Goal: Information Seeking & Learning: Learn about a topic

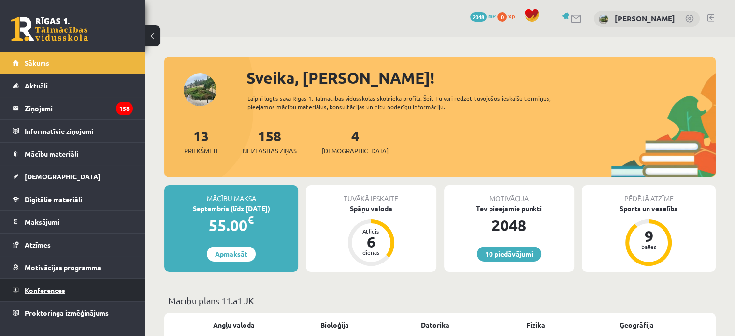
click at [64, 296] on link "Konferences" at bounding box center [73, 290] width 120 height 22
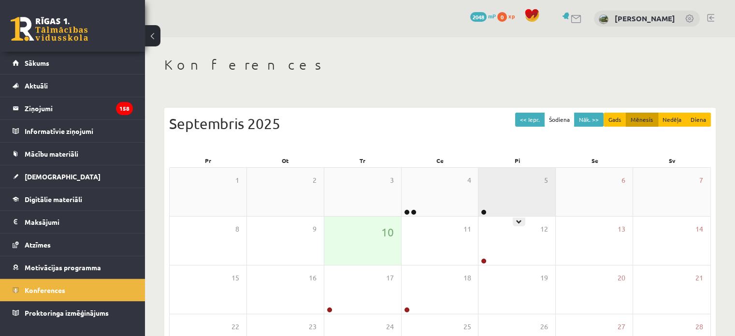
click at [506, 198] on div "5" at bounding box center [516, 192] width 77 height 48
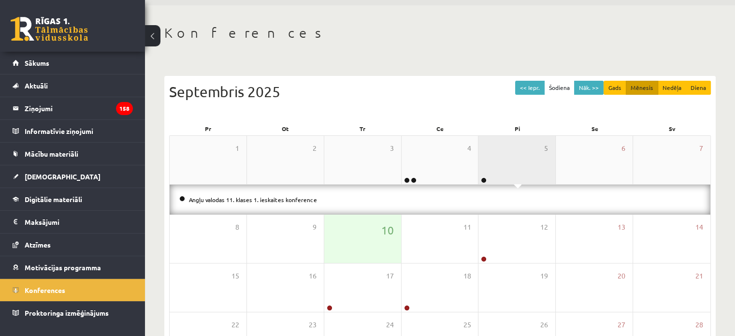
scroll to position [32, 0]
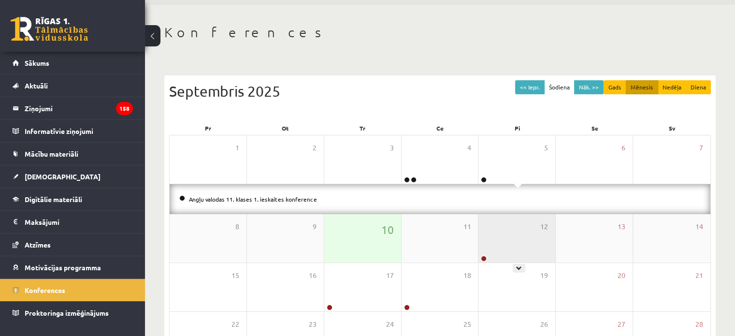
click at [500, 237] on div "12" at bounding box center [516, 238] width 77 height 48
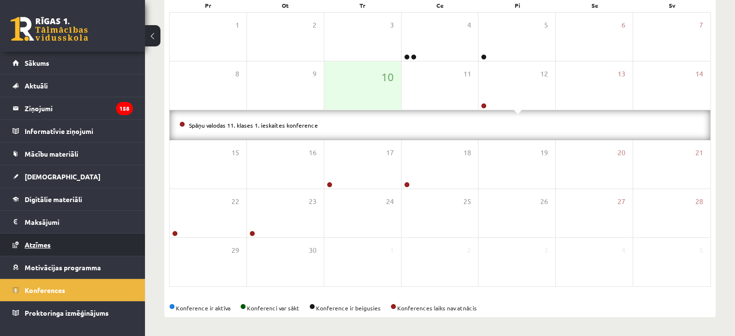
scroll to position [0, 0]
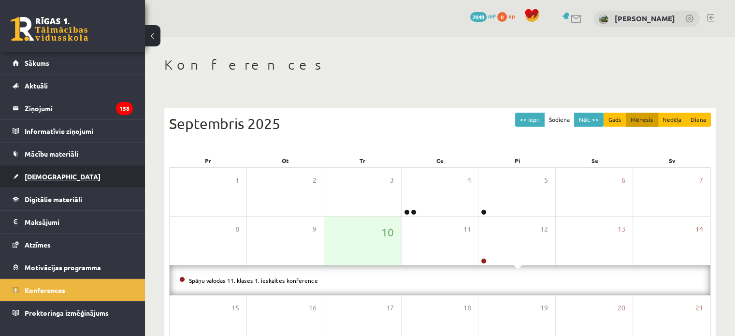
click at [64, 171] on link "[DEMOGRAPHIC_DATA]" at bounding box center [73, 176] width 120 height 22
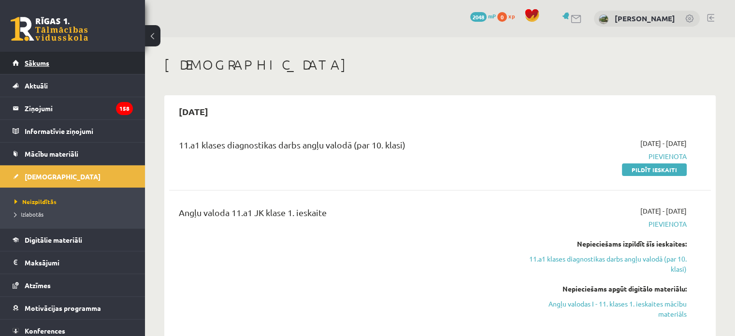
click at [71, 57] on link "Sākums" at bounding box center [73, 63] width 120 height 22
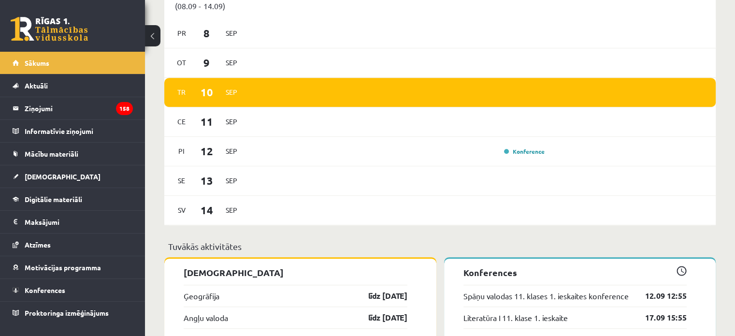
scroll to position [809, 0]
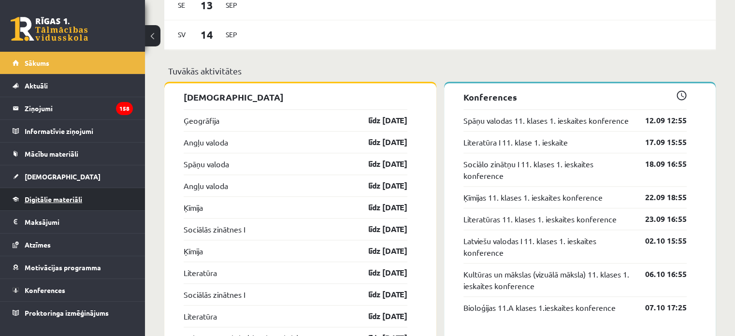
click at [60, 198] on span "Digitālie materiāli" at bounding box center [53, 199] width 57 height 9
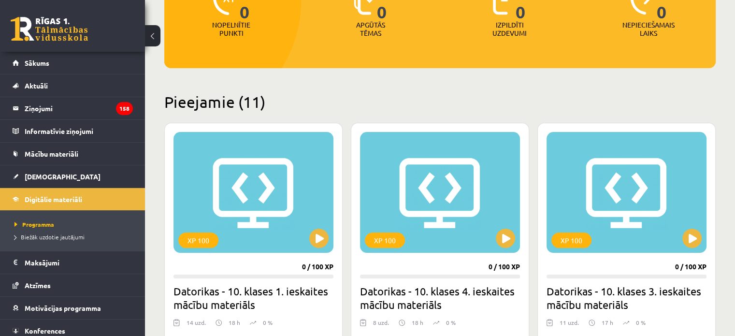
scroll to position [294, 0]
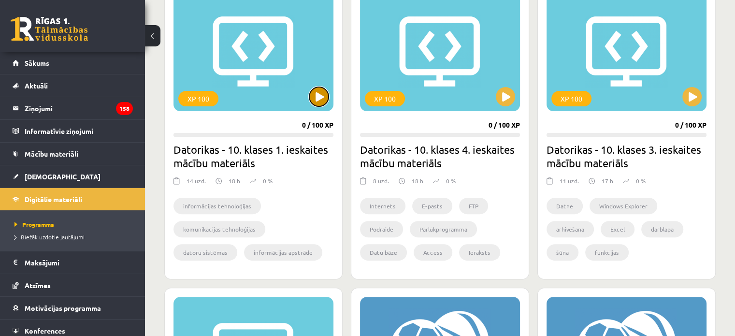
click at [316, 96] on button at bounding box center [318, 96] width 19 height 19
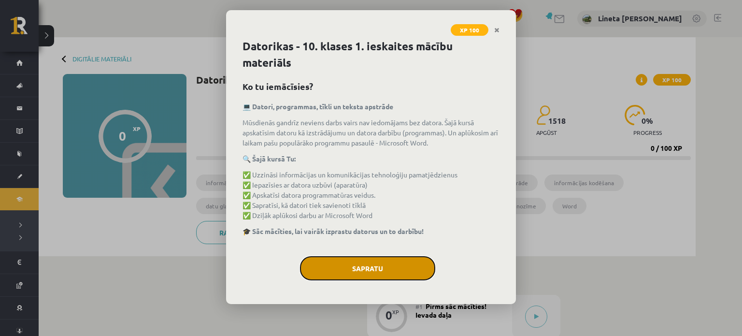
click at [382, 271] on button "Sapratu" at bounding box center [367, 268] width 135 height 24
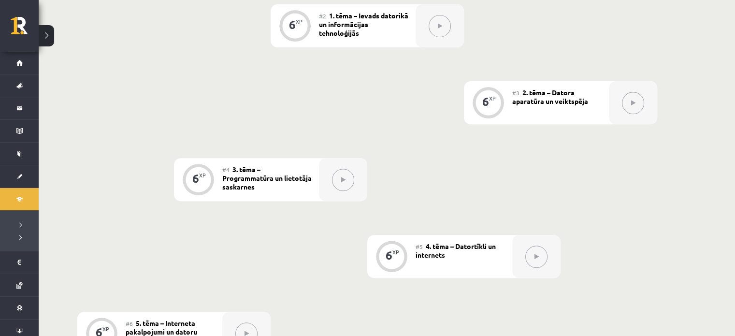
scroll to position [279, 0]
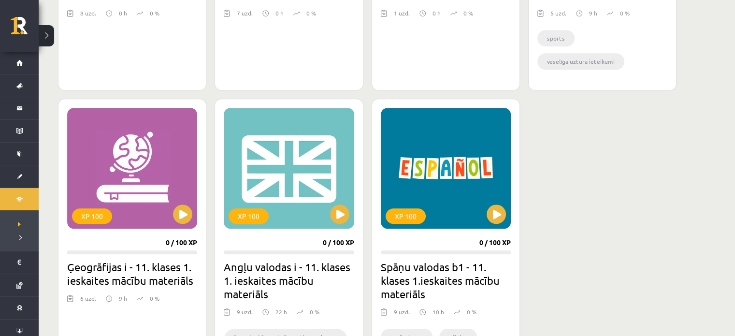
scroll to position [781, 0]
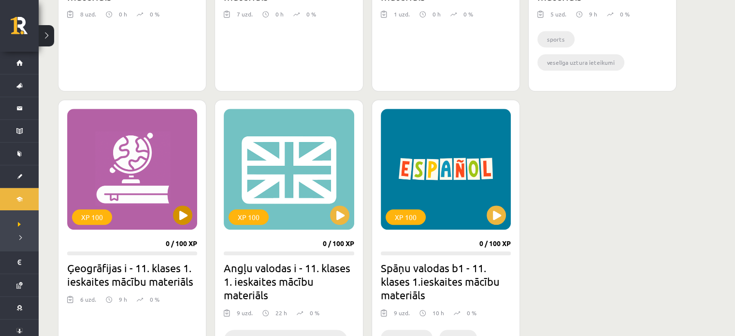
click at [176, 206] on div "XP 100" at bounding box center [132, 169] width 130 height 121
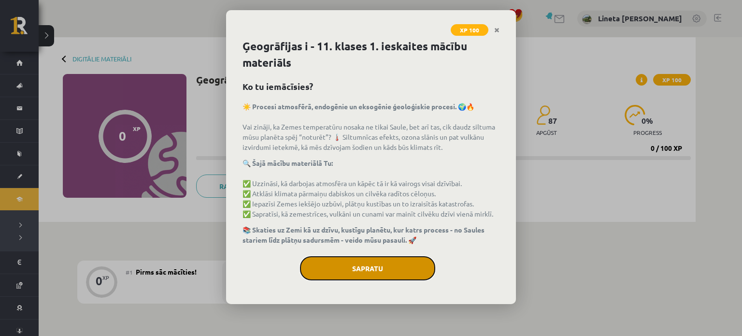
click at [356, 269] on button "Sapratu" at bounding box center [367, 268] width 135 height 24
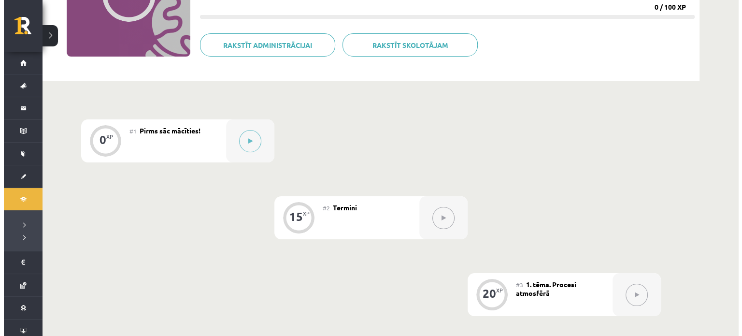
scroll to position [109, 0]
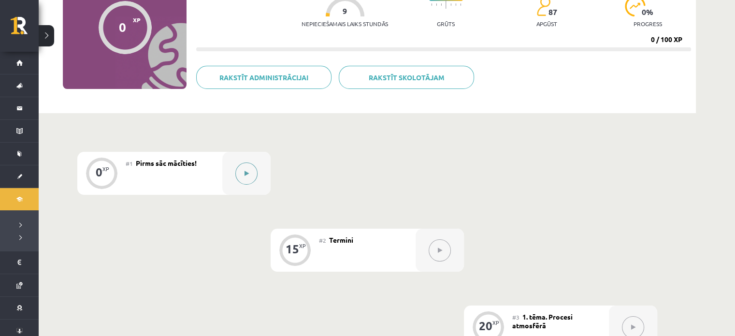
click at [247, 168] on button at bounding box center [246, 173] width 22 height 22
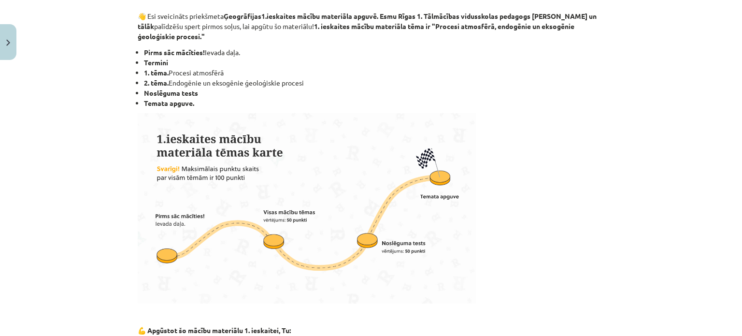
scroll to position [589, 0]
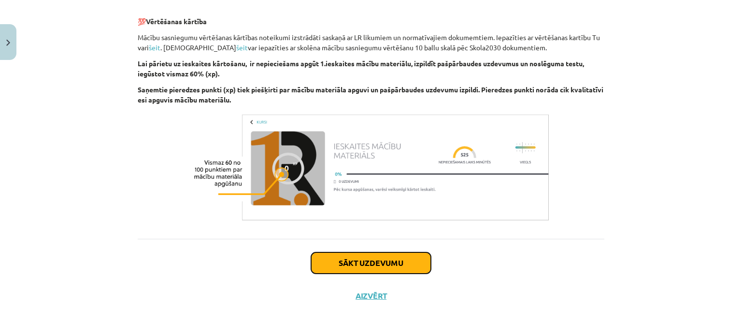
click at [335, 264] on button "Sākt uzdevumu" at bounding box center [371, 262] width 120 height 21
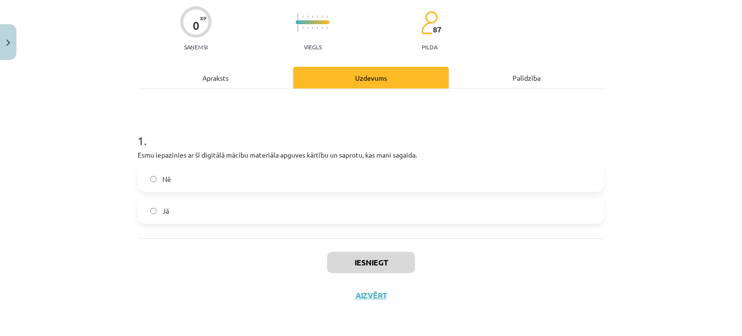
scroll to position [24, 0]
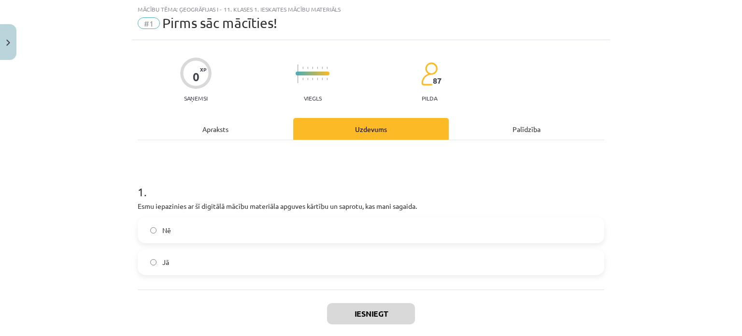
click at [216, 256] on label "Jā" at bounding box center [371, 262] width 465 height 24
click at [372, 314] on button "Iesniegt" at bounding box center [371, 313] width 88 height 21
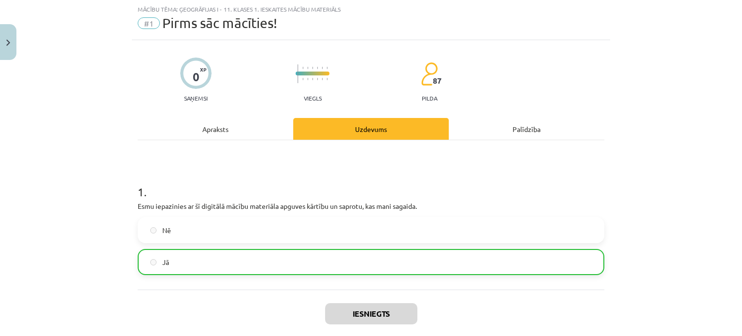
scroll to position [105, 0]
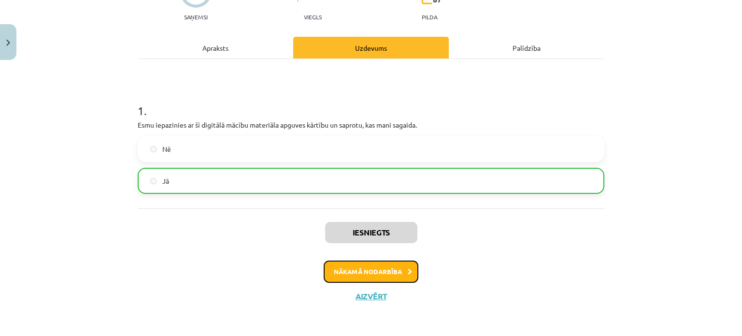
click at [363, 274] on button "Nākamā nodarbība" at bounding box center [371, 271] width 95 height 22
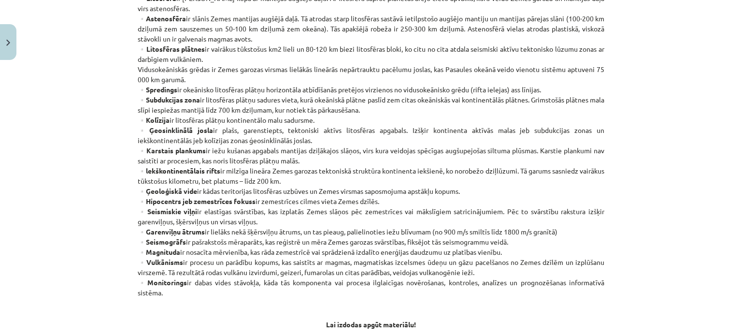
scroll to position [570, 0]
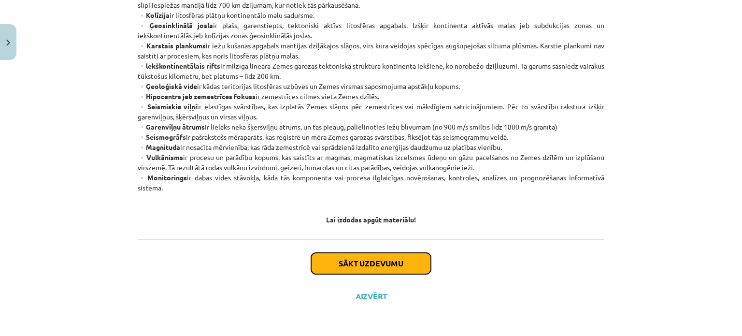
click at [360, 257] on button "Sākt uzdevumu" at bounding box center [371, 263] width 120 height 21
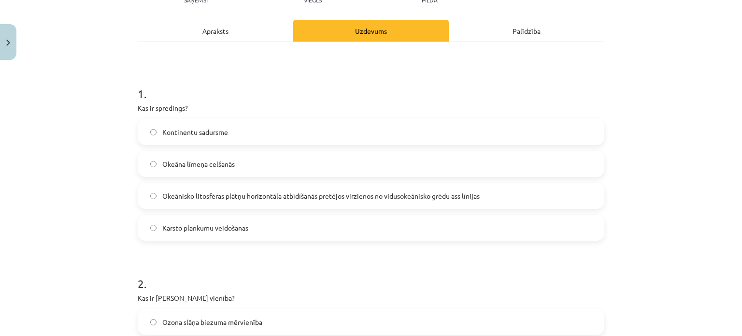
scroll to position [123, 0]
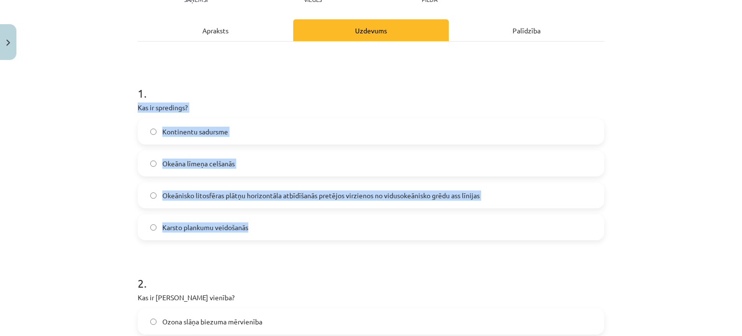
drag, startPoint x: 133, startPoint y: 105, endPoint x: 287, endPoint y: 239, distance: 204.1
copy div "Kas ir spredings? Kontinentu sadursme Okeāna līmeņa celšanās Okeānisko litosfēr…"
click at [90, 163] on div "Mācību tēma: Ģeogrāfijas i - 11. klases 1. ieskaites mācību materiāls #2 Termin…" at bounding box center [371, 168] width 742 height 336
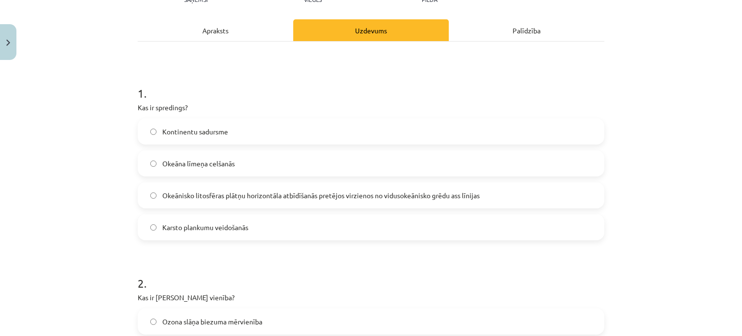
click at [195, 194] on span "Okeānisko litosfēras plātņu horizontāla atbīdīšanās pretējos virzienos no vidus…" at bounding box center [320, 195] width 317 height 10
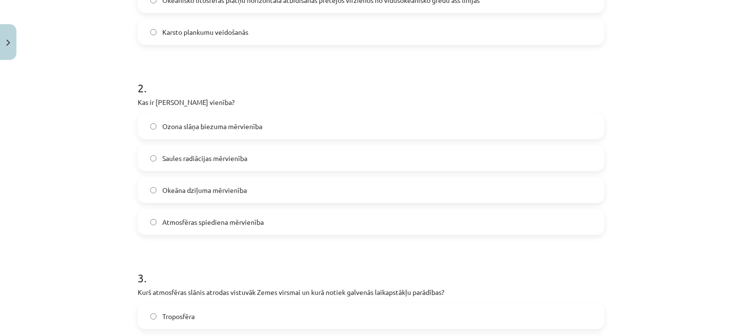
scroll to position [318, 0]
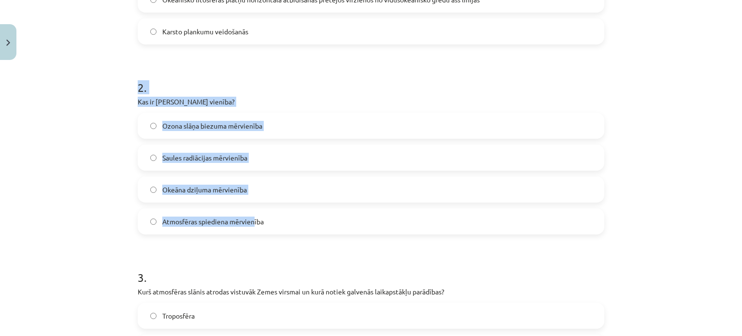
drag, startPoint x: 127, startPoint y: 85, endPoint x: 252, endPoint y: 212, distance: 178.0
click at [252, 212] on div "Mācību tēma: Ģeogrāfijas i - 11. klases 1. ieskaites mācību materiāls #2 Termin…" at bounding box center [371, 168] width 742 height 336
click at [303, 55] on form "1 . Kas ir spredings? Kontinentu sadursme Okeāna līmeņa celšanās Okeānisko lito…" at bounding box center [371, 339] width 467 height 930
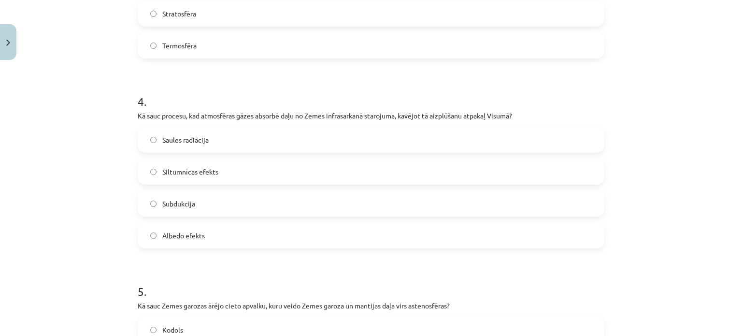
scroll to position [898, 0]
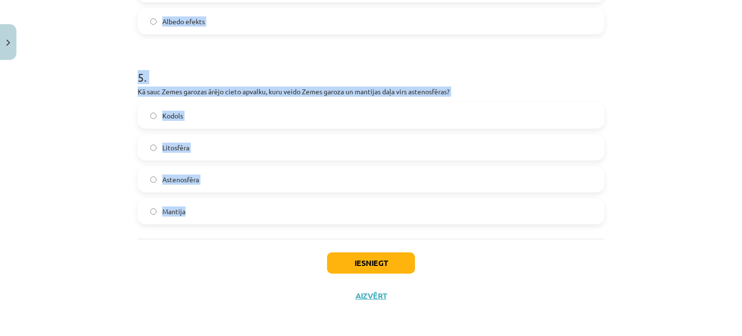
drag, startPoint x: 131, startPoint y: 99, endPoint x: 224, endPoint y: 221, distance: 153.4
copy form "Kas ir Dobsona vienība? Ozona slāņa biezuma mērvienība Saules radiācijas mērvie…"
click at [104, 201] on div "Mācību tēma: Ģeogrāfijas i - 11. klases 1. ieskaites mācību materiāls #2 Termin…" at bounding box center [371, 168] width 742 height 336
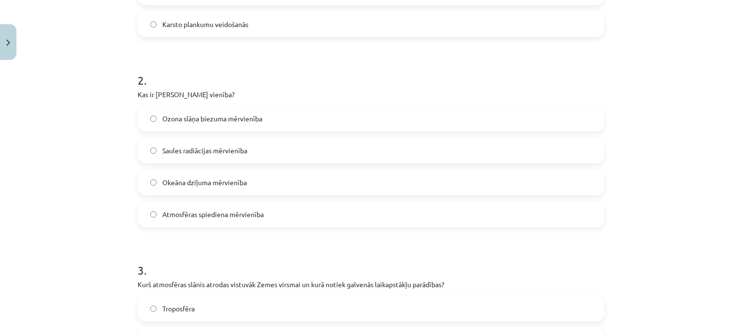
scroll to position [326, 0]
click at [211, 119] on span "Ozona slāņa biezuma mērvienība" at bounding box center [212, 118] width 100 height 10
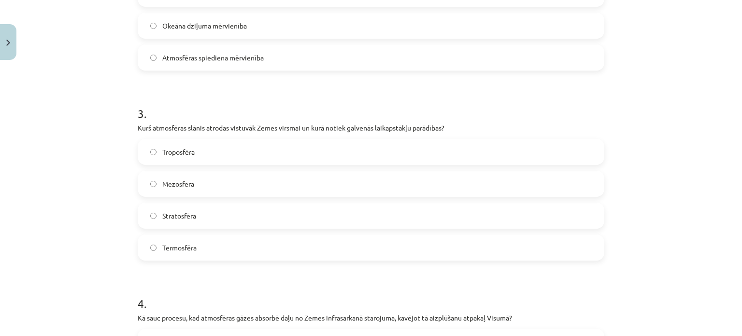
scroll to position [496, 0]
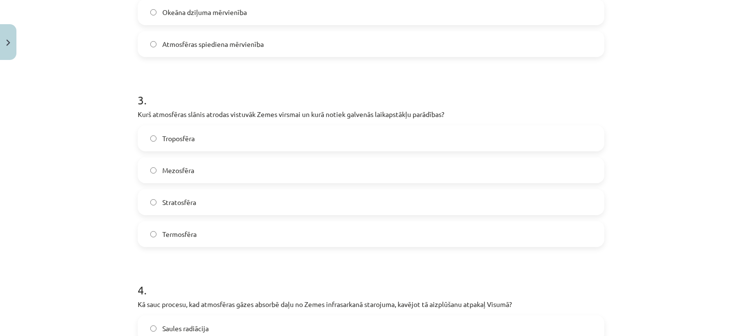
click at [193, 138] on label "Troposfēra" at bounding box center [371, 138] width 465 height 24
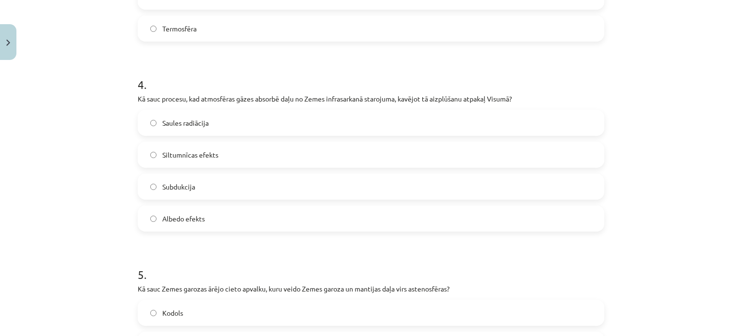
scroll to position [719, 0]
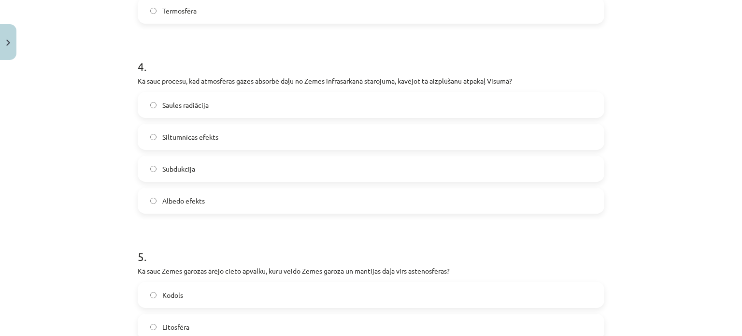
click at [191, 133] on span "Siltumnīcas efekts" at bounding box center [190, 137] width 56 height 10
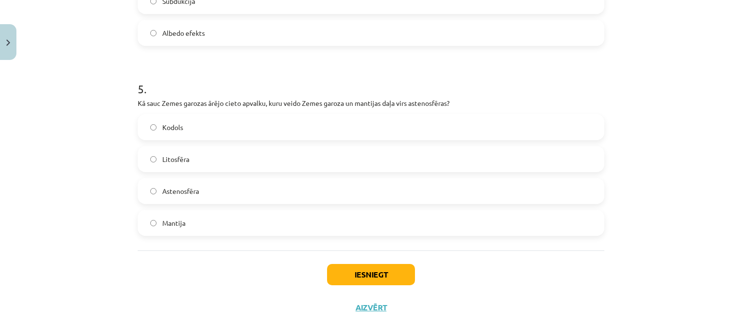
scroll to position [898, 0]
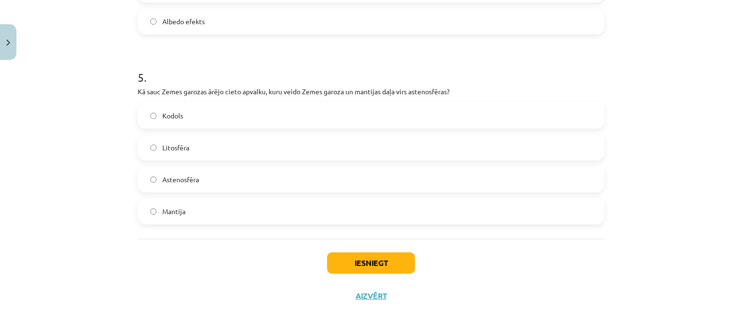
click at [166, 146] on span "Litosfēra" at bounding box center [175, 148] width 27 height 10
click at [366, 263] on button "Iesniegt" at bounding box center [371, 262] width 88 height 21
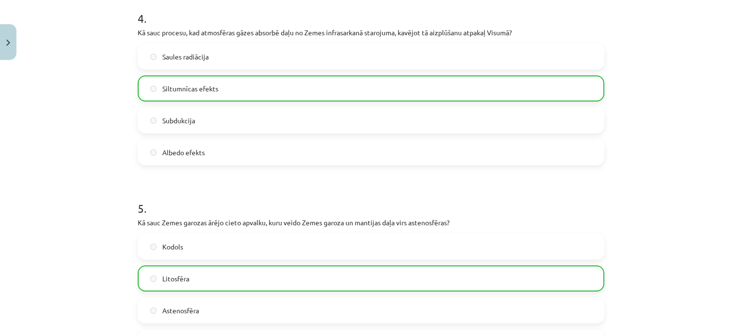
scroll to position [929, 0]
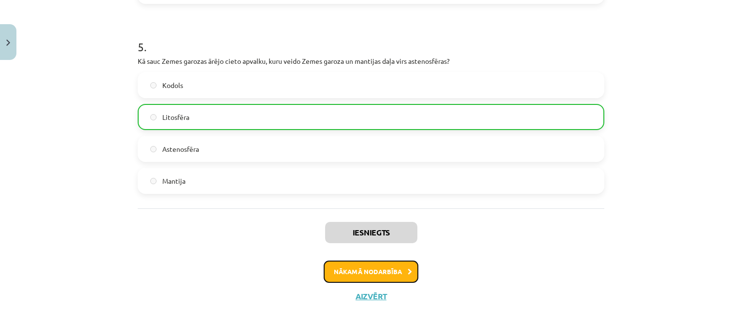
click at [359, 275] on button "Nākamā nodarbība" at bounding box center [371, 271] width 95 height 22
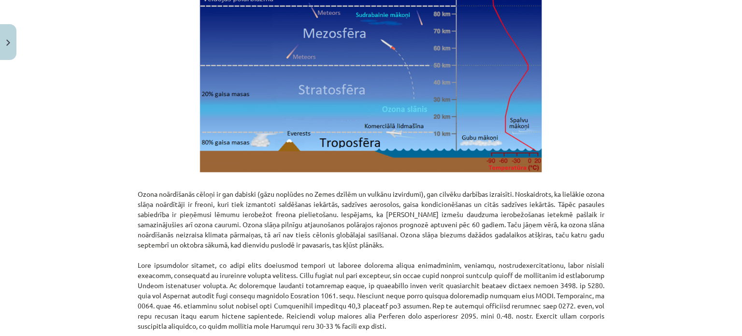
scroll to position [1243, 0]
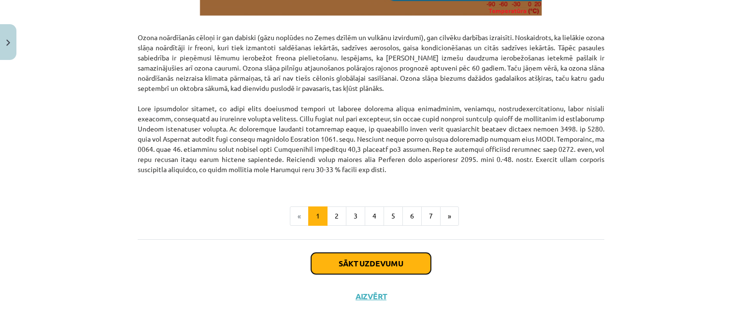
click at [361, 262] on button "Sākt uzdevumu" at bounding box center [371, 263] width 120 height 21
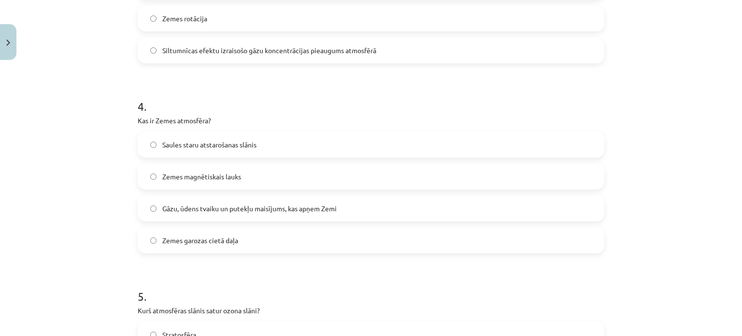
scroll to position [898, 0]
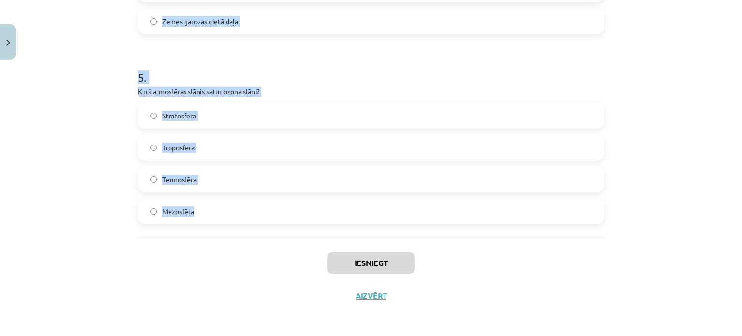
drag, startPoint x: 128, startPoint y: 111, endPoint x: 210, endPoint y: 206, distance: 125.7
copy form "1 . Kas ir albedo? Atmosfēras piesārņojuma līmenis Okeāna siltuma uzkrāšanas sp…"
click at [111, 181] on div "Mācību tēma: Ģeogrāfijas i - 11. klases 1. ieskaites mācību materiāls #3 1. tēm…" at bounding box center [371, 168] width 742 height 336
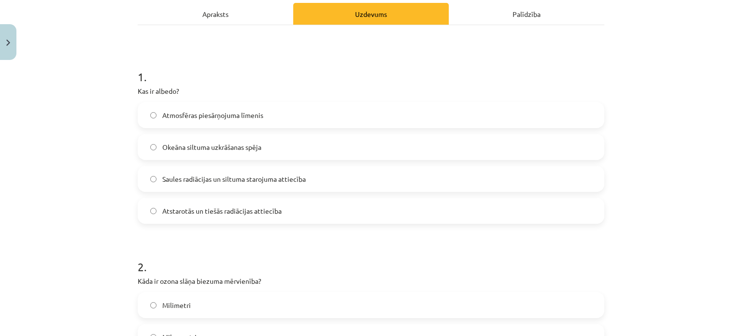
scroll to position [141, 0]
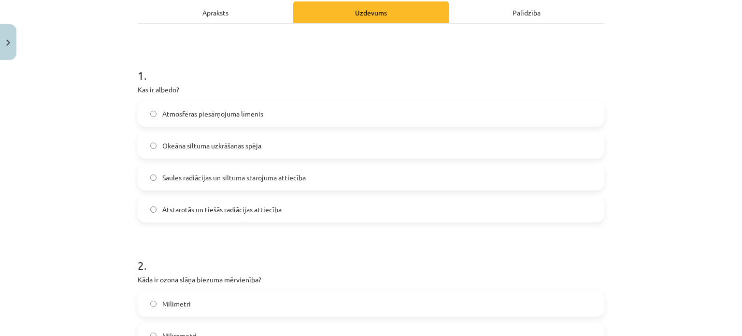
click at [178, 177] on span "Saules radiācijas un siltuma starojuma attiecība" at bounding box center [233, 177] width 143 height 10
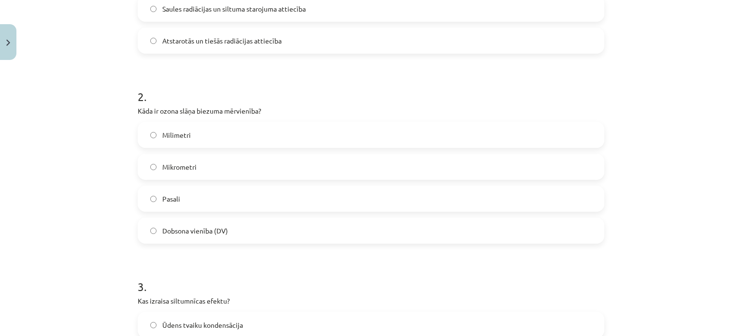
scroll to position [311, 0]
click at [205, 222] on label "Dobsona vienība (DV)" at bounding box center [371, 229] width 465 height 24
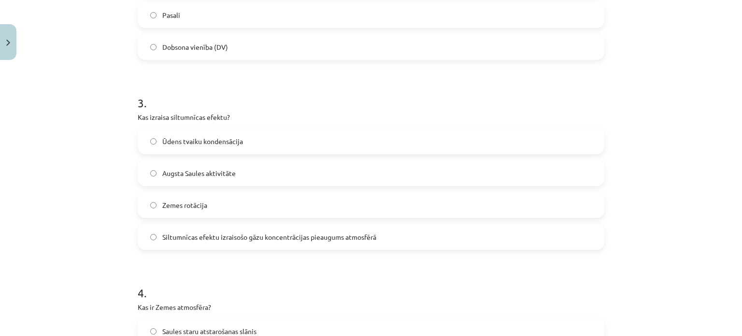
click at [198, 232] on span "Siltumnīcas efektu izraisošo gāzu koncentrācijas pieaugums atmosfērā" at bounding box center [269, 237] width 214 height 10
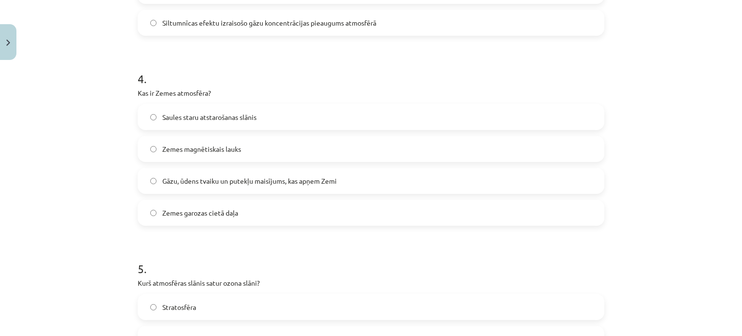
scroll to position [716, 0]
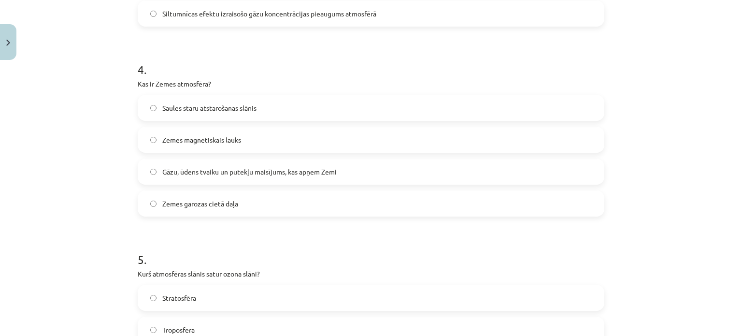
click at [211, 172] on span "Gāzu, ūdens tvaiku un putekļu maisījums, kas apņem Zemi" at bounding box center [249, 172] width 174 height 10
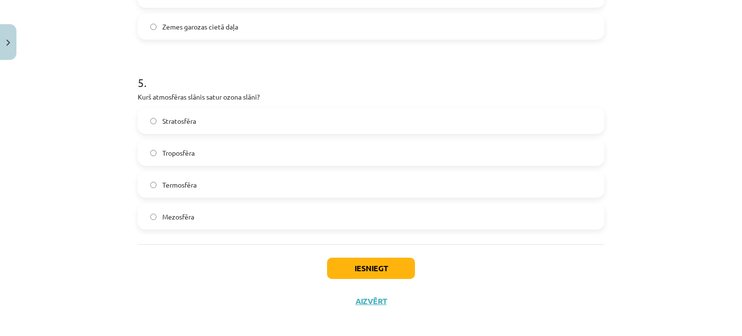
scroll to position [898, 0]
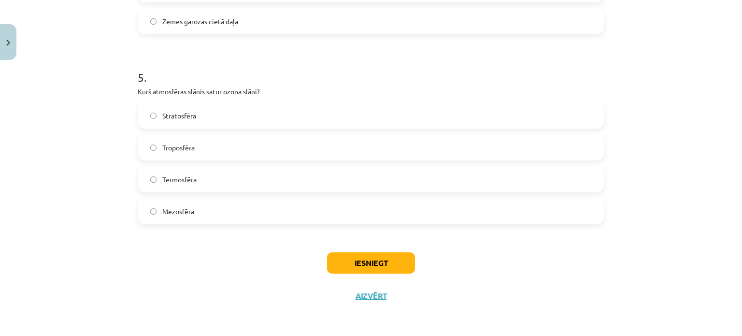
click at [187, 110] on label "Stratosfēra" at bounding box center [371, 115] width 465 height 24
click at [372, 258] on button "Iesniegt" at bounding box center [371, 262] width 88 height 21
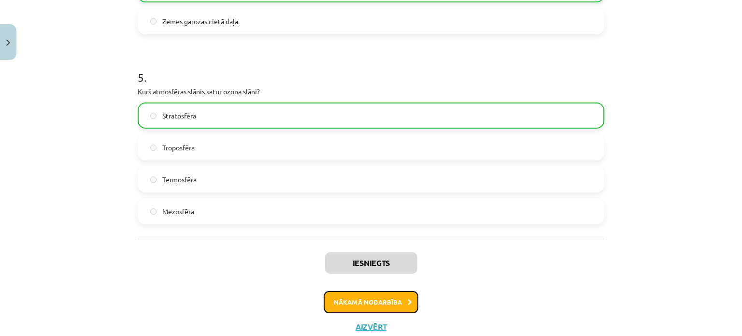
click at [370, 302] on button "Nākamā nodarbība" at bounding box center [371, 302] width 95 height 22
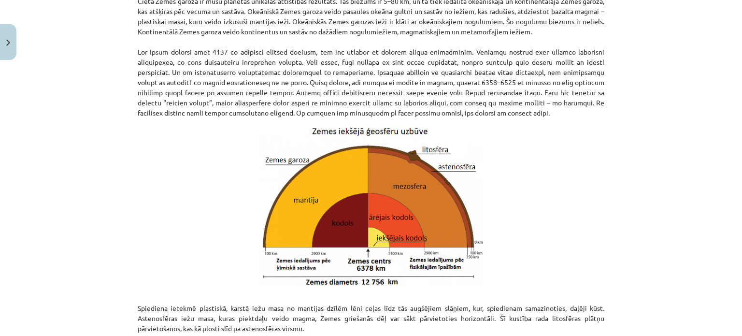
scroll to position [1037, 0]
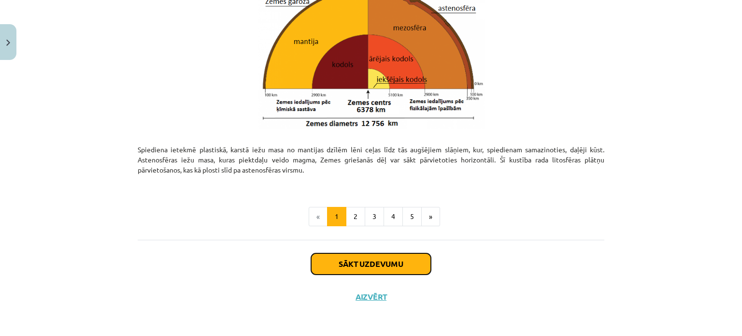
click at [351, 261] on button "Sākt uzdevumu" at bounding box center [371, 263] width 120 height 21
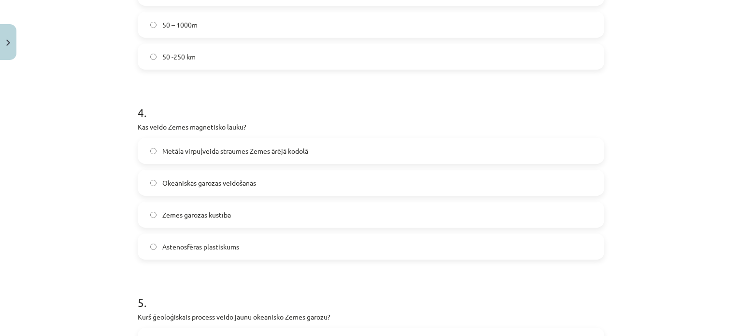
scroll to position [898, 0]
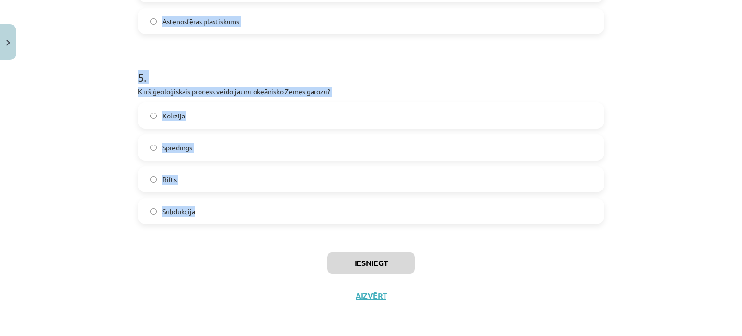
drag, startPoint x: 132, startPoint y: 36, endPoint x: 218, endPoint y: 213, distance: 196.4
copy form "1 . Kā sauc vulkānu, kas veidojas no viskozās, silīciju bagātās magmas, un ir t…"
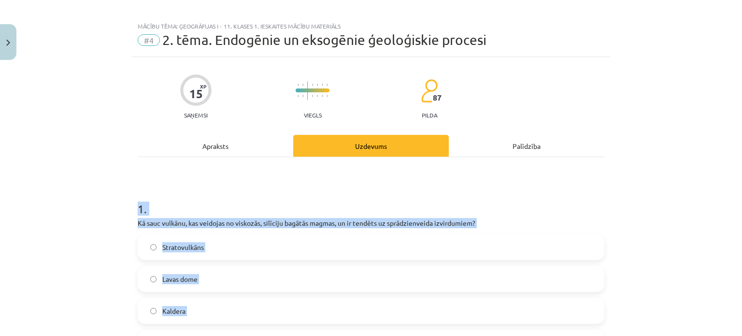
scroll to position [0, 0]
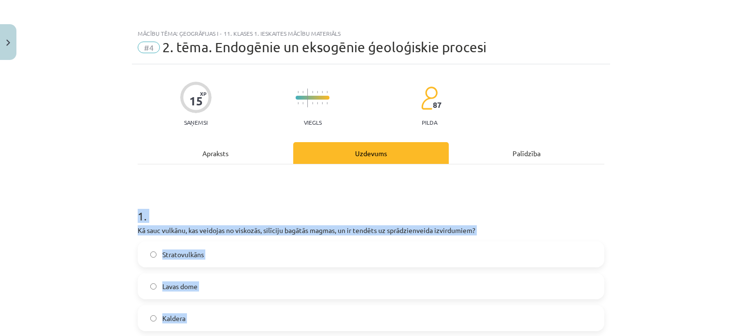
click at [89, 247] on div "Mācību tēma: Ģeogrāfijas i - 11. klases 1. ieskaites mācību materiāls #4 2. tēm…" at bounding box center [371, 168] width 742 height 336
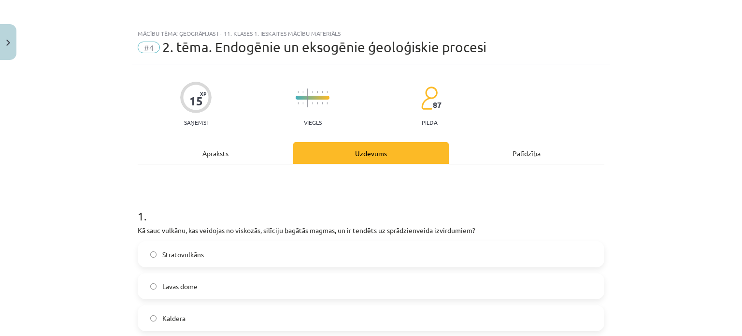
click at [227, 255] on label "Stratovulkāns" at bounding box center [371, 254] width 465 height 24
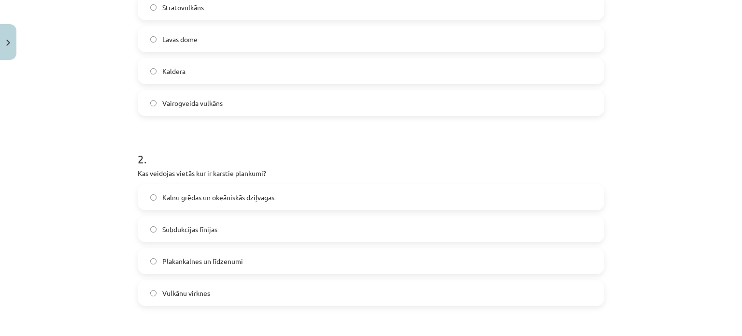
scroll to position [311, 0]
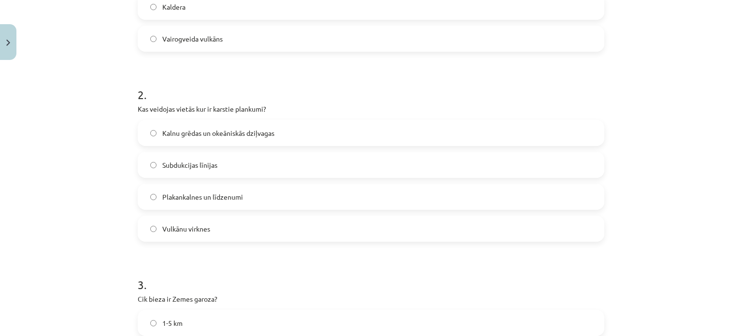
click at [203, 226] on span "Vulkānu virknes" at bounding box center [186, 229] width 48 height 10
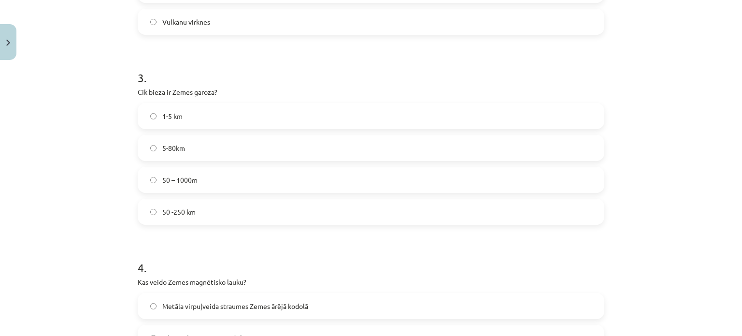
scroll to position [518, 0]
click at [217, 143] on label "5-80km" at bounding box center [371, 148] width 465 height 24
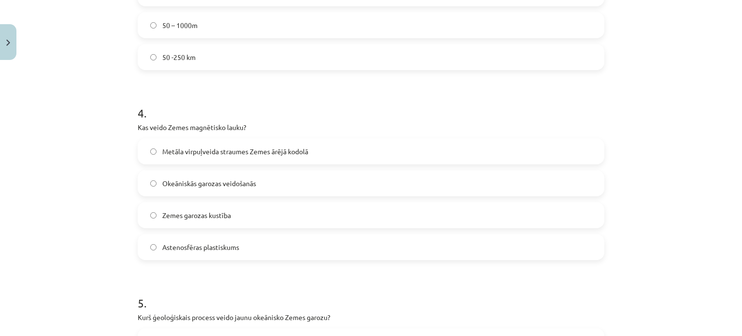
scroll to position [750, 0]
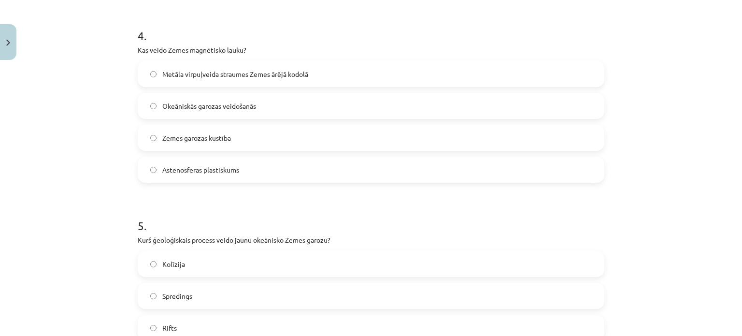
click at [201, 73] on span "Metāla virpuļveida straumes Zemes ārējā kodolā" at bounding box center [235, 74] width 146 height 10
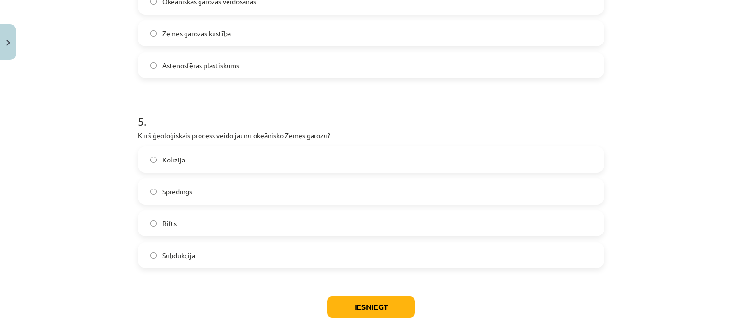
scroll to position [898, 0]
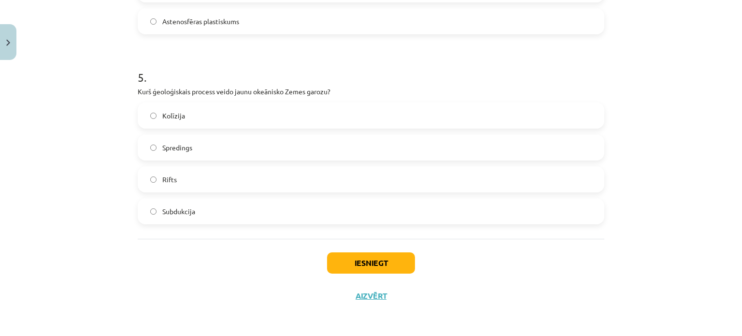
click at [189, 147] on label "Spredings" at bounding box center [371, 147] width 465 height 24
click at [379, 266] on button "Iesniegt" at bounding box center [371, 262] width 88 height 21
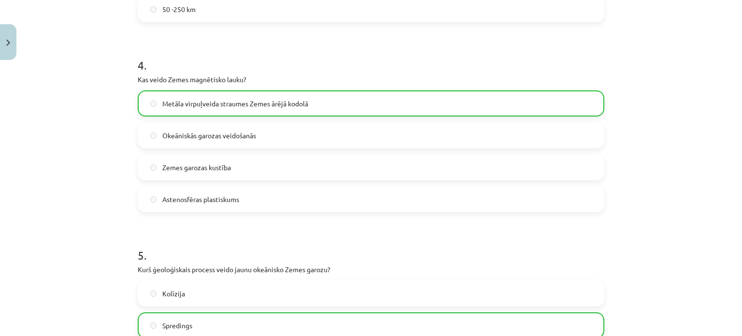
scroll to position [929, 0]
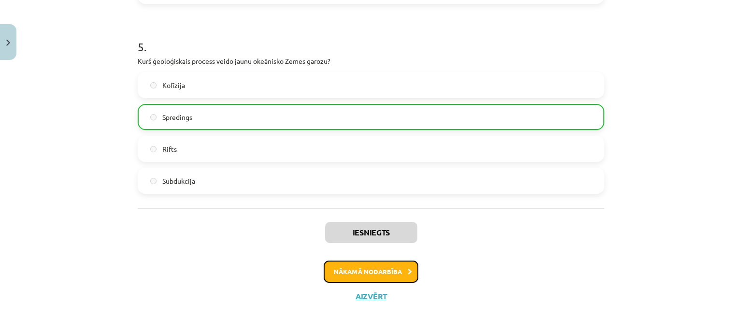
click at [379, 268] on button "Nākamā nodarbība" at bounding box center [371, 271] width 95 height 22
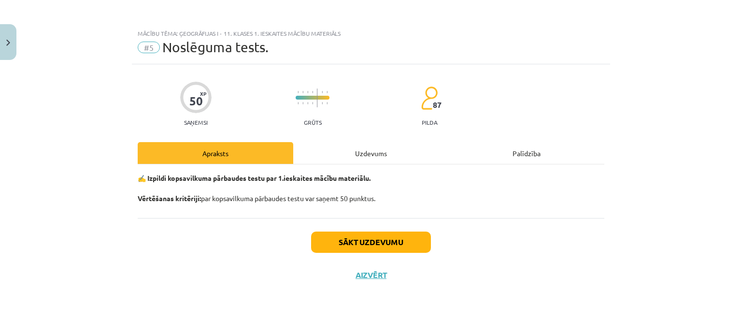
scroll to position [0, 0]
click at [384, 236] on button "Sākt uzdevumu" at bounding box center [371, 241] width 120 height 21
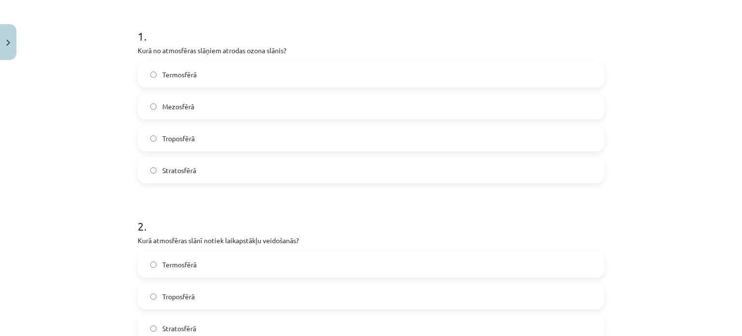
scroll to position [179, 0]
click at [115, 33] on div "Mācību tēma: Ģeogrāfijas i - 11. klases 1. ieskaites mācību materiāls #5 Noslēg…" at bounding box center [371, 168] width 742 height 336
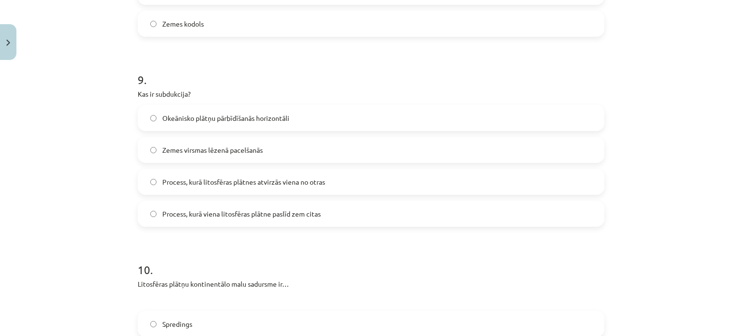
scroll to position [1832, 0]
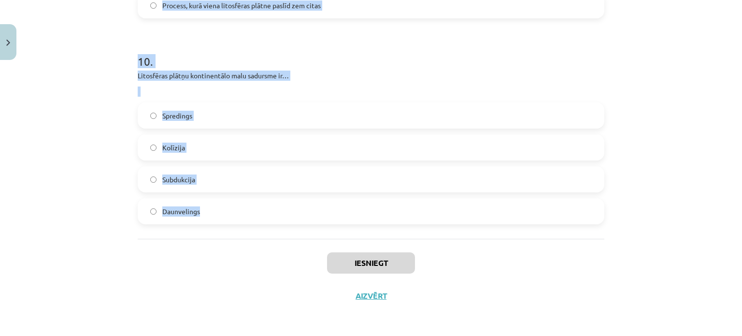
drag, startPoint x: 131, startPoint y: 34, endPoint x: 223, endPoint y: 205, distance: 194.1
copy form "1 . Kurā no atmosfēras slāņiem atrodas ozona slānis? Termosfērā Mezosfērā Tropo…"
click at [110, 214] on div "Mācību tēma: Ģeogrāfijas i - 11. klases 1. ieskaites mācību materiāls #5 Noslēg…" at bounding box center [371, 168] width 742 height 336
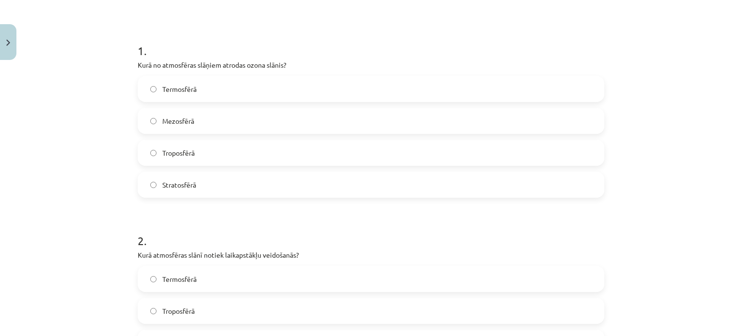
scroll to position [199, 0]
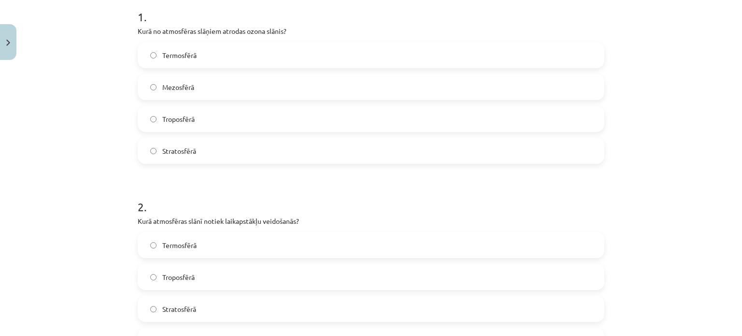
click at [187, 144] on label "Stratosfērā" at bounding box center [371, 151] width 465 height 24
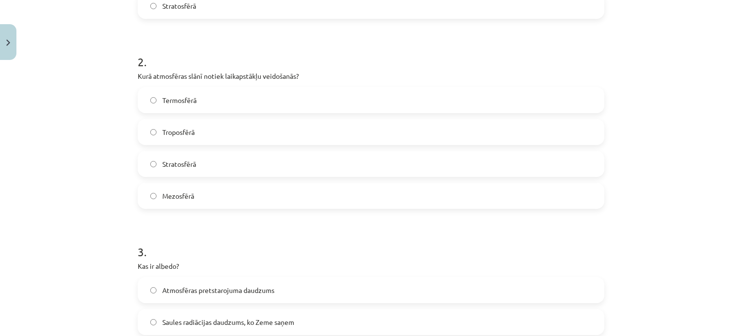
scroll to position [350, 0]
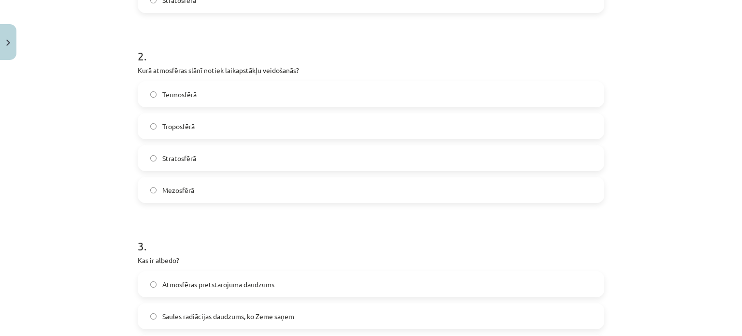
click at [195, 120] on label "Troposfērā" at bounding box center [371, 126] width 465 height 24
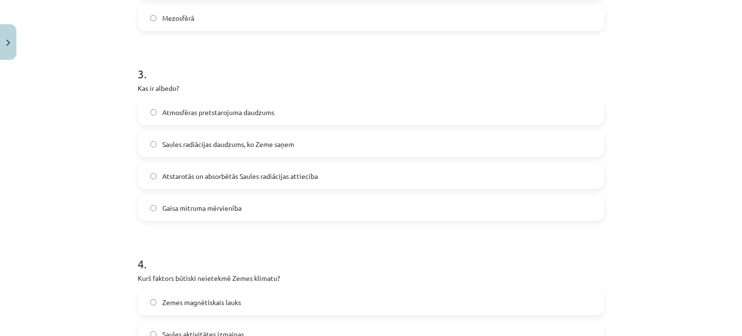
scroll to position [523, 0]
click at [186, 172] on span "Atstarotās un absorbētās Saules radiācijas attiecība" at bounding box center [240, 175] width 156 height 10
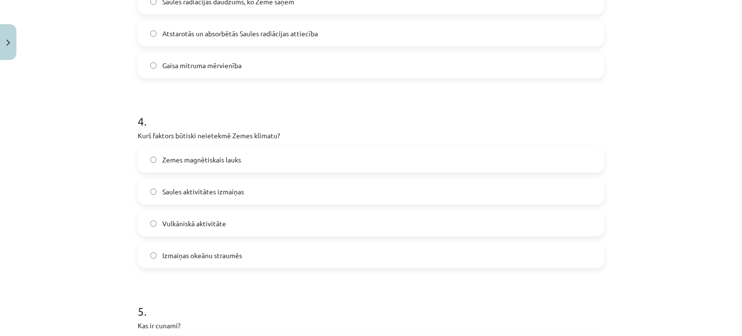
scroll to position [694, 0]
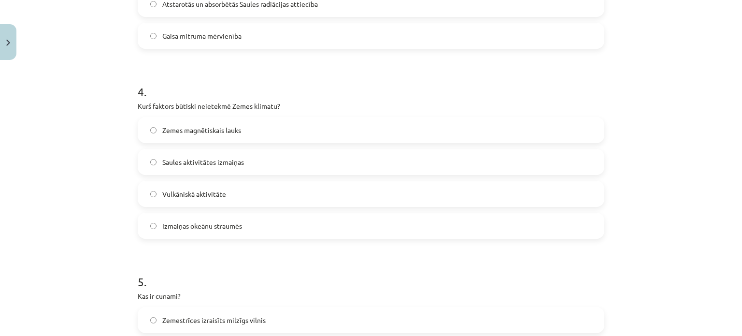
click at [127, 93] on div "Mācību tēma: Ģeogrāfijas i - 11. klases 1. ieskaites mācību materiāls #5 Noslēg…" at bounding box center [371, 168] width 742 height 336
click at [219, 129] on span "Zemes magnētiskais lauks" at bounding box center [201, 130] width 79 height 10
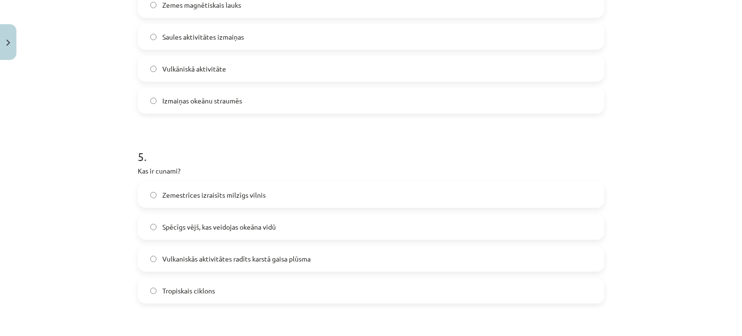
scroll to position [883, 0]
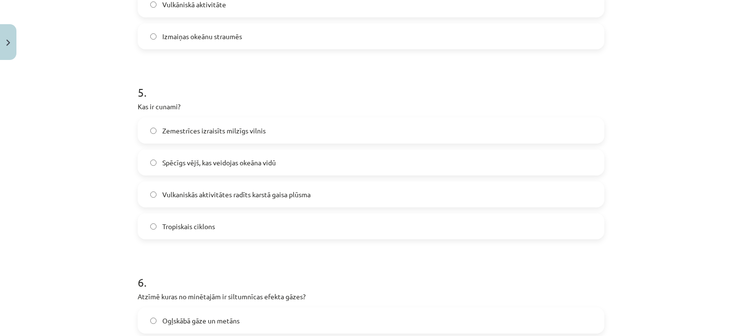
click at [224, 128] on span "Zemestrīces izraisīts milzīgs vilnis" at bounding box center [213, 131] width 103 height 10
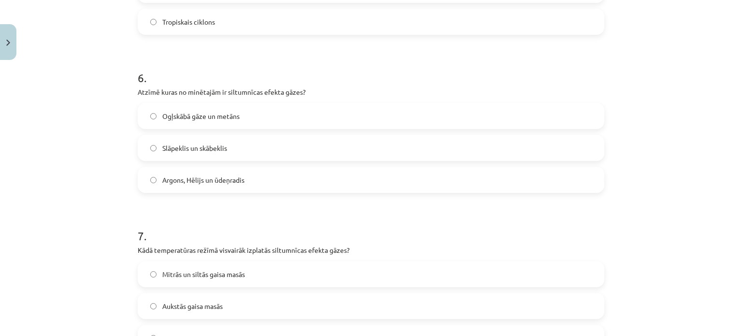
scroll to position [1088, 0]
click at [222, 117] on span "Ogļskābā gāze un metāns" at bounding box center [200, 116] width 77 height 10
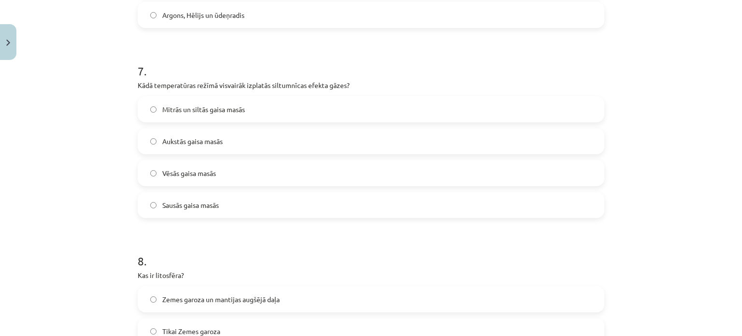
scroll to position [1253, 0]
click at [184, 100] on label "Mitrās un siltās gaisa masās" at bounding box center [371, 108] width 465 height 24
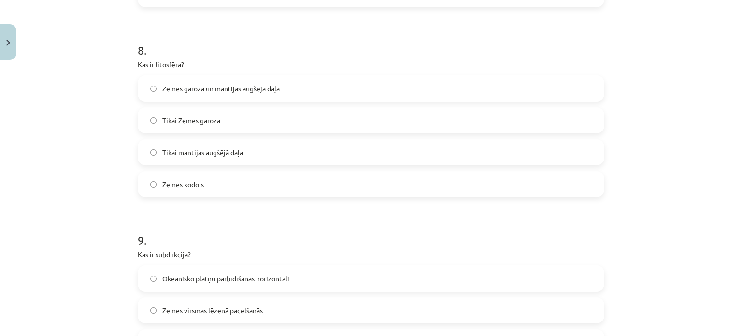
scroll to position [1463, 0]
click at [195, 84] on span "Zemes garoza un mantijas augšējā daļa" at bounding box center [220, 89] width 117 height 10
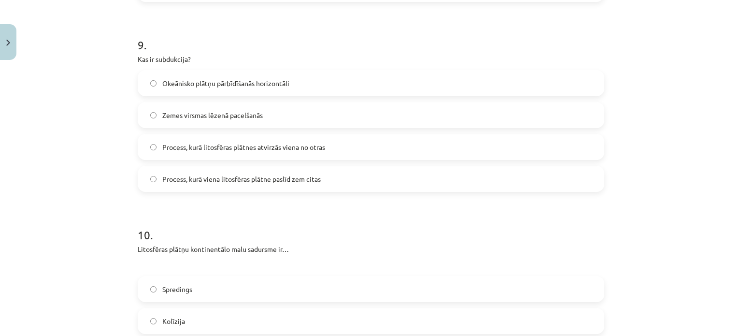
scroll to position [1658, 0]
click at [121, 189] on div "Mācību tēma: Ģeogrāfijas i - 11. klases 1. ieskaites mācību materiāls #5 Noslēg…" at bounding box center [371, 168] width 742 height 336
click at [217, 180] on span "Process, kurā viena litosfēras plātne paslīd zem citas" at bounding box center [241, 179] width 158 height 10
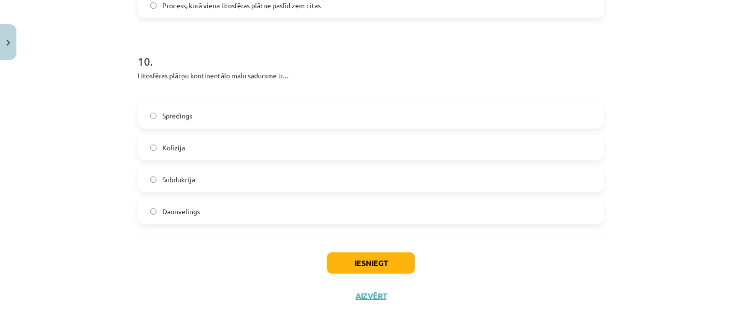
click at [197, 143] on label "Kolīzija" at bounding box center [371, 147] width 465 height 24
click at [372, 260] on button "Iesniegt" at bounding box center [371, 262] width 88 height 21
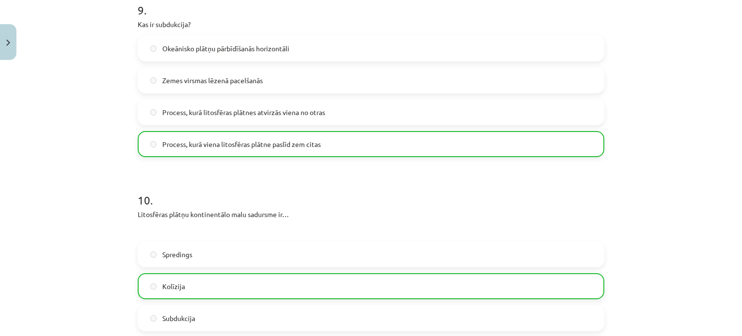
scroll to position [1862, 0]
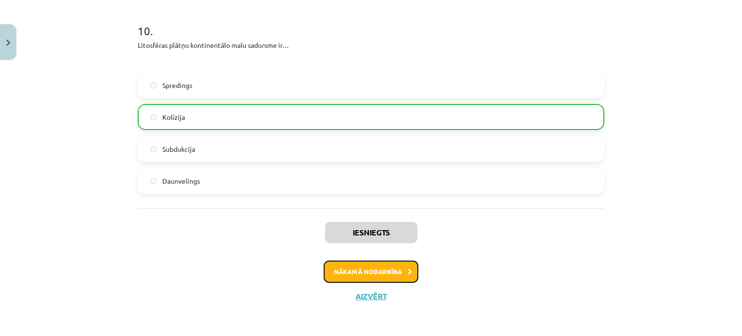
click at [370, 271] on button "Nākamā nodarbība" at bounding box center [371, 271] width 95 height 22
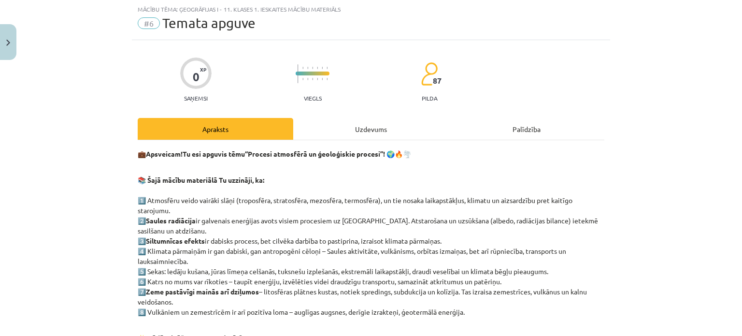
scroll to position [231, 0]
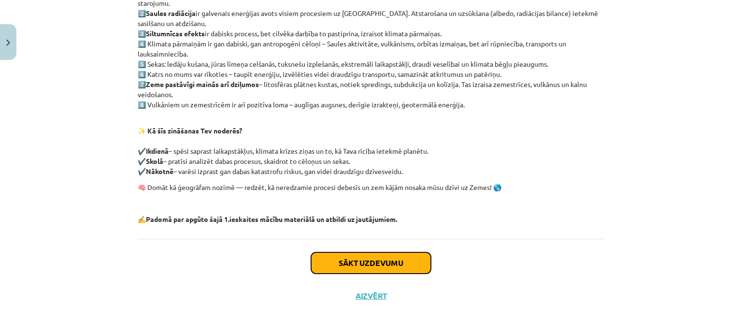
click at [363, 265] on button "Sākt uzdevumu" at bounding box center [371, 262] width 120 height 21
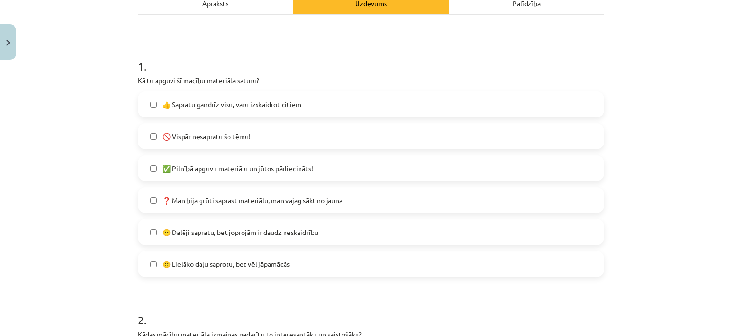
scroll to position [151, 0]
click at [201, 260] on span "🙂 Lielāko daļu saprotu, bet vēl jāpamācās" at bounding box center [226, 263] width 128 height 10
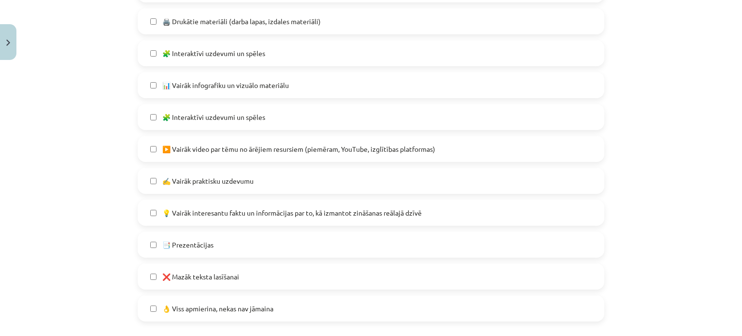
scroll to position [530, 0]
click at [233, 277] on span "❌ Mazāk teksta lasīšanai" at bounding box center [200, 276] width 77 height 10
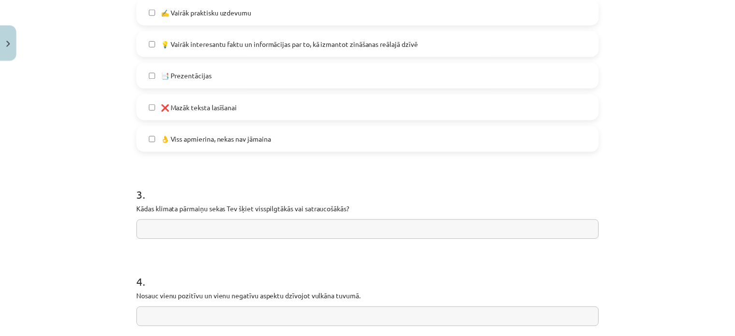
scroll to position [796, 0]
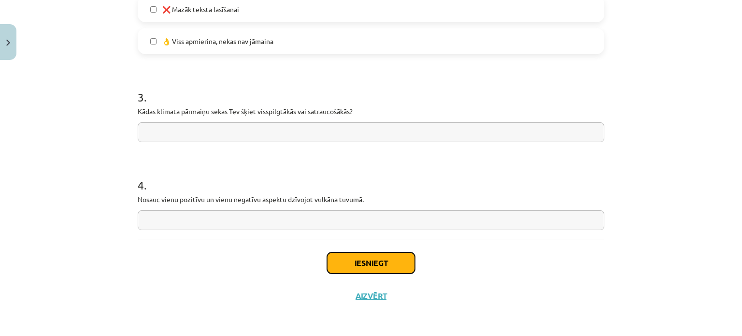
click at [381, 257] on button "Iesniegt" at bounding box center [371, 262] width 88 height 21
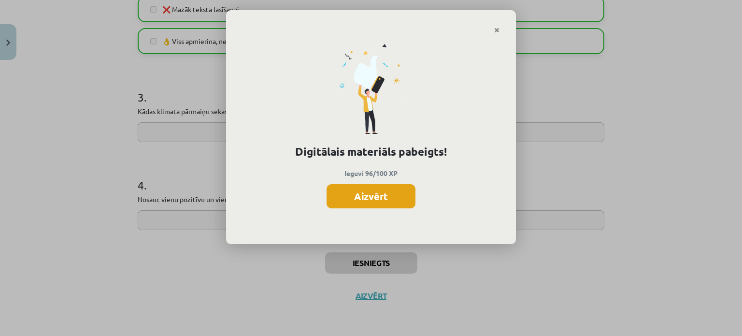
click at [381, 185] on button "Aizvērt" at bounding box center [371, 196] width 89 height 24
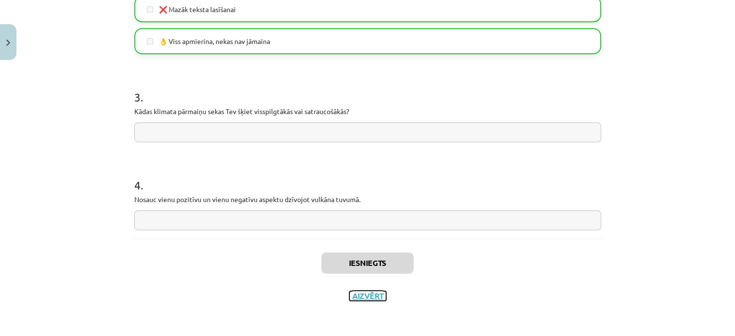
click at [363, 291] on button "Aizvērt" at bounding box center [367, 296] width 37 height 10
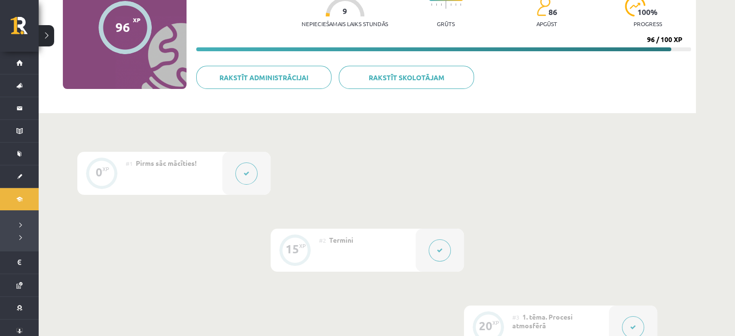
scroll to position [0, 0]
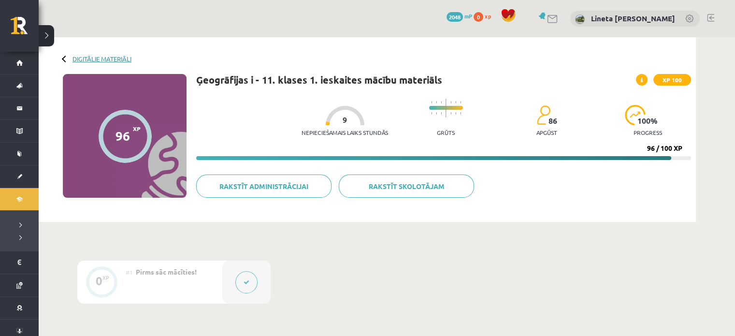
click at [81, 57] on link "Digitālie materiāli" at bounding box center [101, 58] width 59 height 7
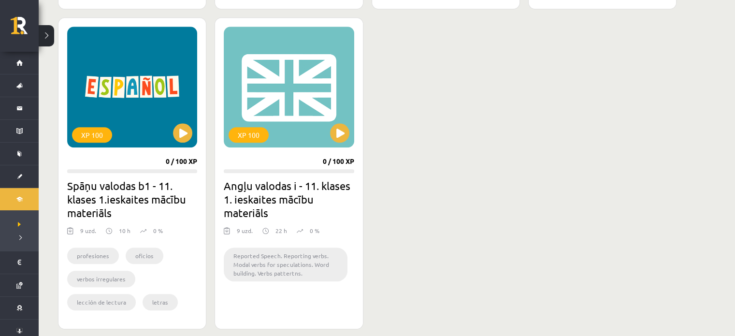
scroll to position [871, 0]
click at [186, 174] on div "XP 100 0 / 100 XP Spāņu valodas b1 - 11. klases 1.ieskaites mācību materiāls 9 …" at bounding box center [132, 173] width 148 height 312
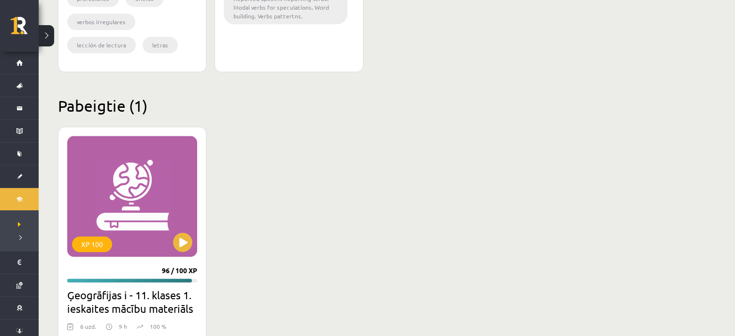
scroll to position [1128, 0]
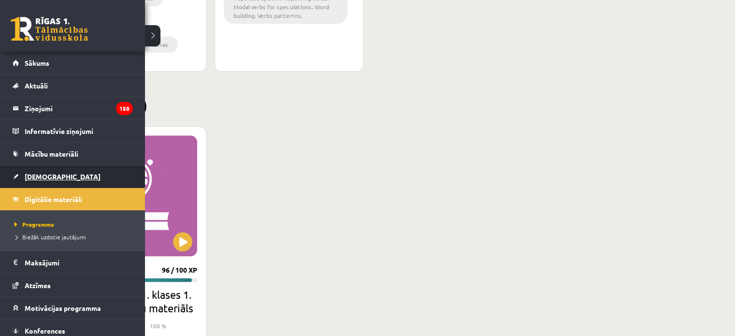
click at [14, 172] on link "[DEMOGRAPHIC_DATA]" at bounding box center [73, 176] width 120 height 22
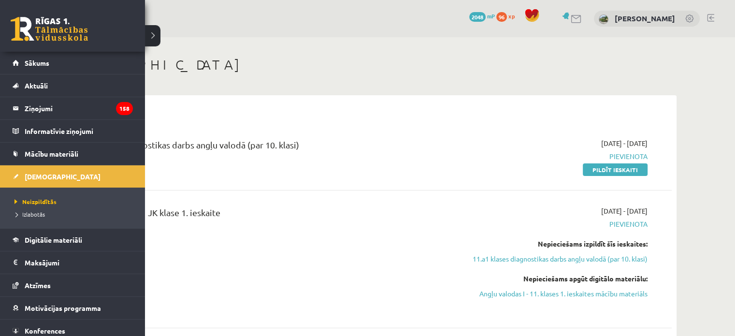
click at [61, 51] on div "0 Dāvanas 2048 mP 96 xp" at bounding box center [72, 26] width 145 height 52
click at [60, 63] on link "Sākums" at bounding box center [73, 63] width 120 height 22
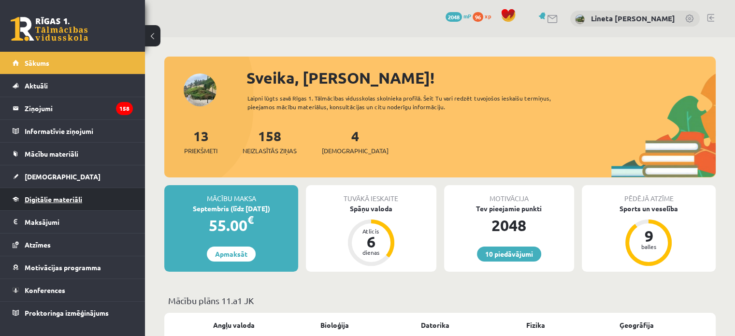
click at [65, 198] on span "Digitālie materiāli" at bounding box center [53, 199] width 57 height 9
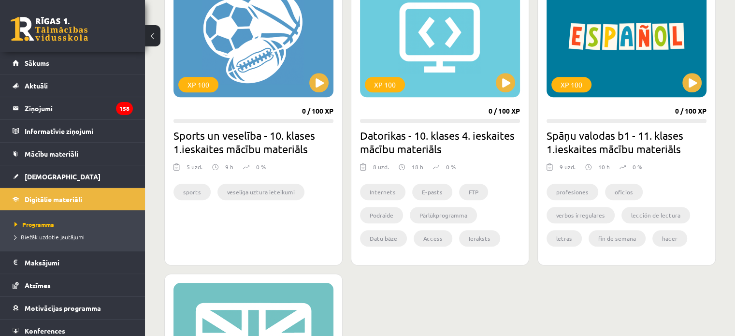
scroll to position [852, 0]
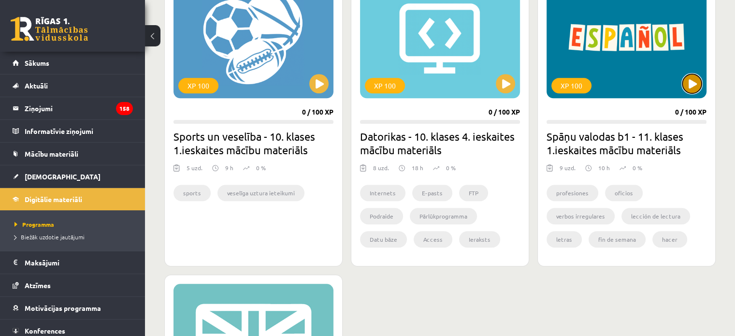
click at [693, 89] on button at bounding box center [691, 83] width 19 height 19
click at [636, 144] on div "XP 100 0 / 100 XP Spāņu valodas b1 - 11. klases 1.ieskaites mācību materiāls 9 …" at bounding box center [626, 117] width 178 height 298
click at [636, 144] on h2 "Spāņu valodas b1 - 11. klases 1.ieskaites mācību materiāls" at bounding box center [626, 142] width 160 height 27
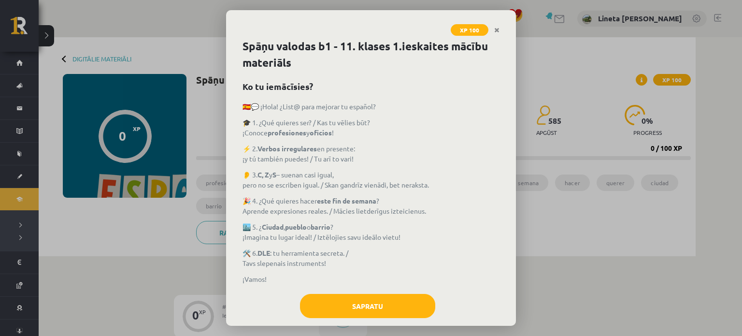
click at [358, 293] on div "Spāņu valodas b1 - 11. klases 1.ieskaites mācību materiāls Ko tu iemācīsies? 🇪🇸…" at bounding box center [371, 181] width 290 height 287
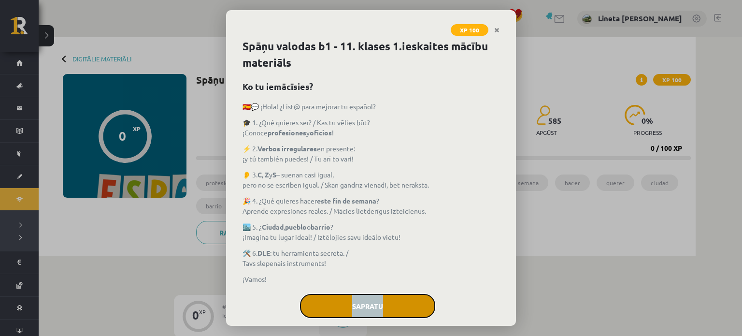
click at [358, 305] on button "Sapratu" at bounding box center [367, 306] width 135 height 24
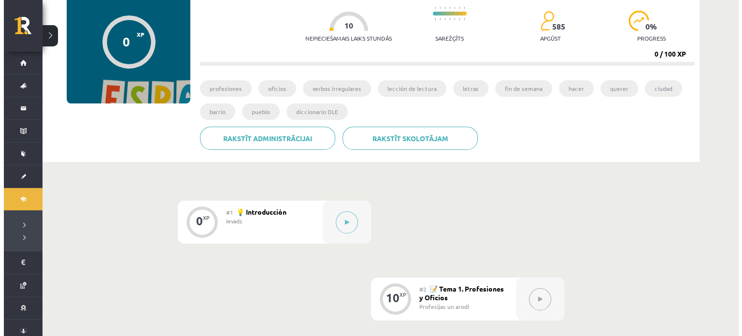
scroll to position [97, 0]
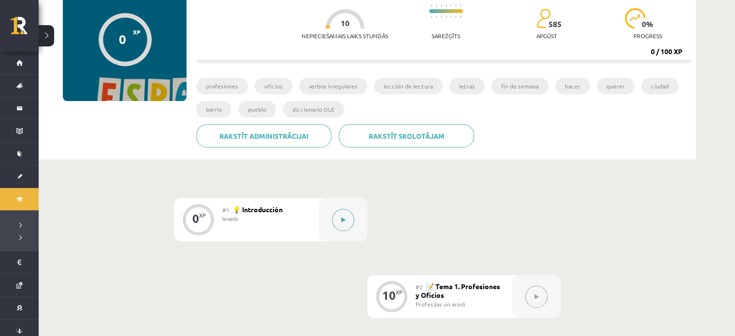
click at [346, 221] on button at bounding box center [343, 220] width 22 height 22
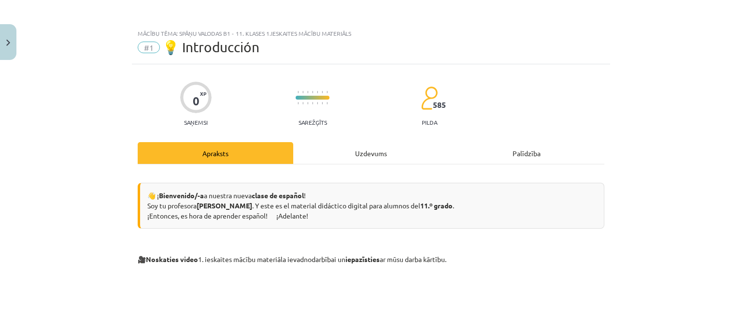
click at [616, 281] on div "Mācību tēma: Spāņu valodas b1 - 11. klases 1.ieskaites mācību materiāls #1 💡 In…" at bounding box center [371, 168] width 742 height 336
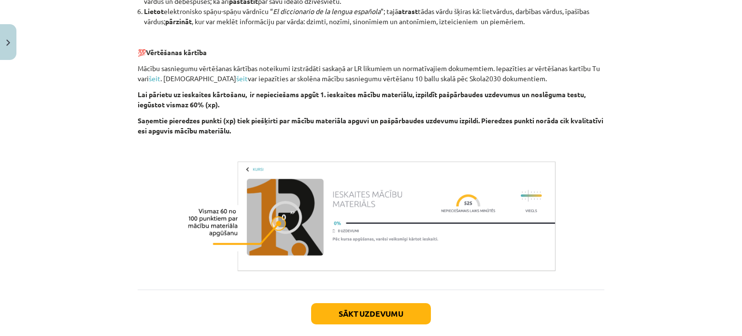
scroll to position [796, 0]
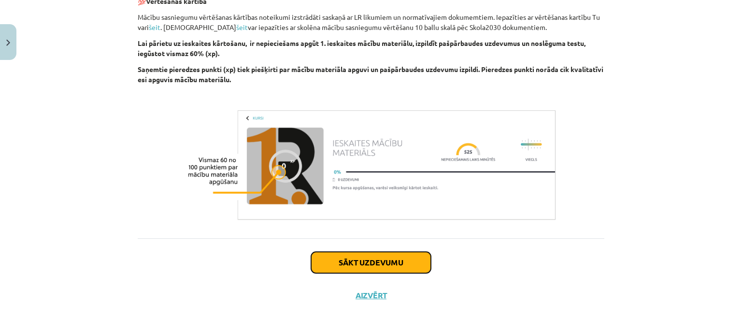
click at [398, 260] on button "Sākt uzdevumu" at bounding box center [371, 262] width 120 height 21
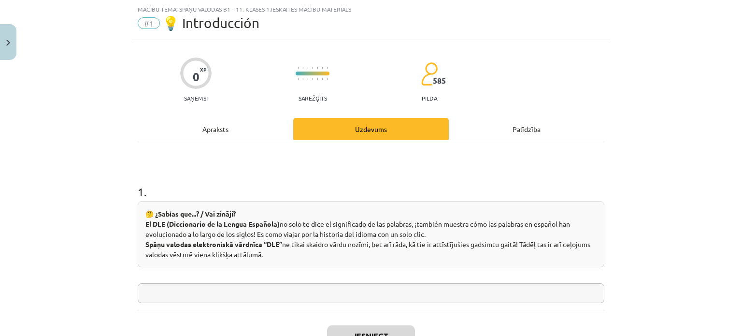
scroll to position [97, 0]
